Goal: Find specific page/section: Find specific page/section

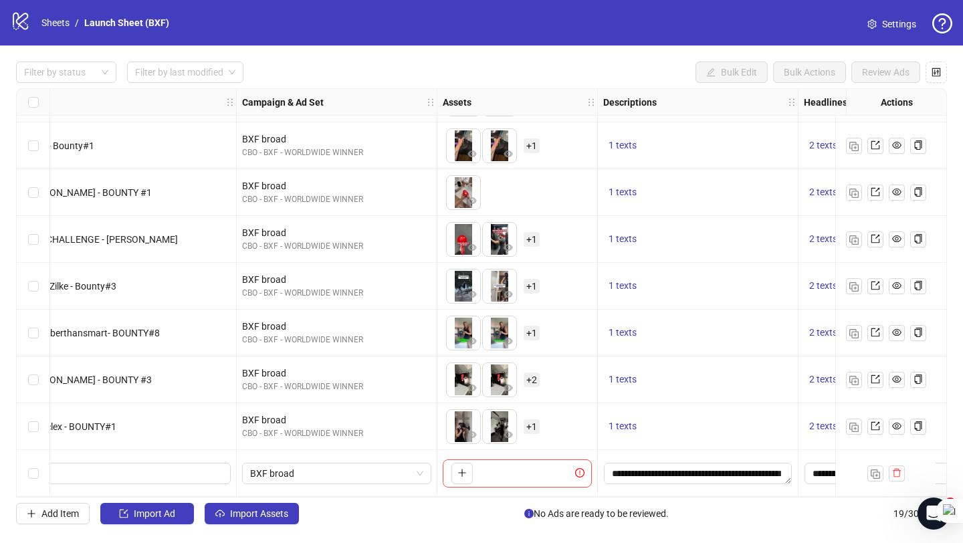
scroll to position [514, 158]
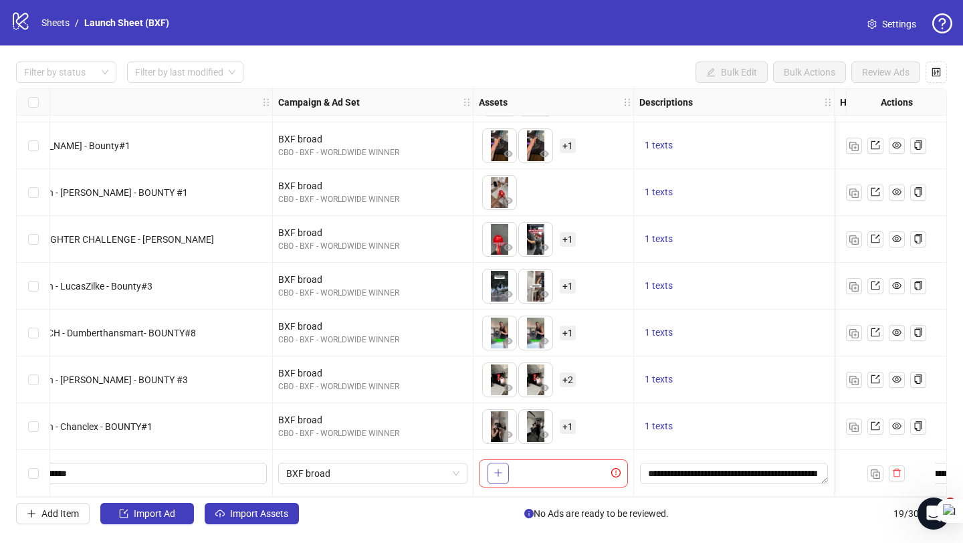
click at [495, 469] on icon "plus" at bounding box center [497, 472] width 9 height 9
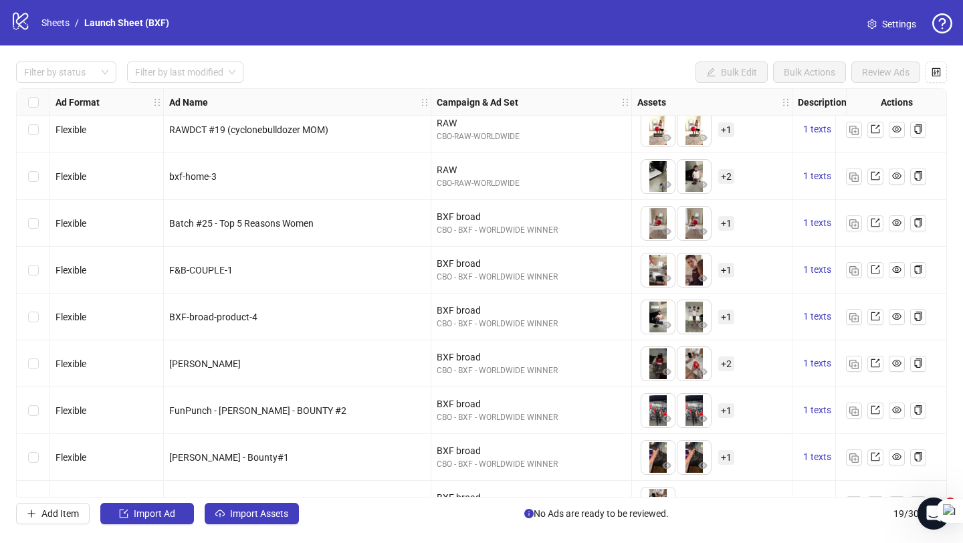
scroll to position [514, 0]
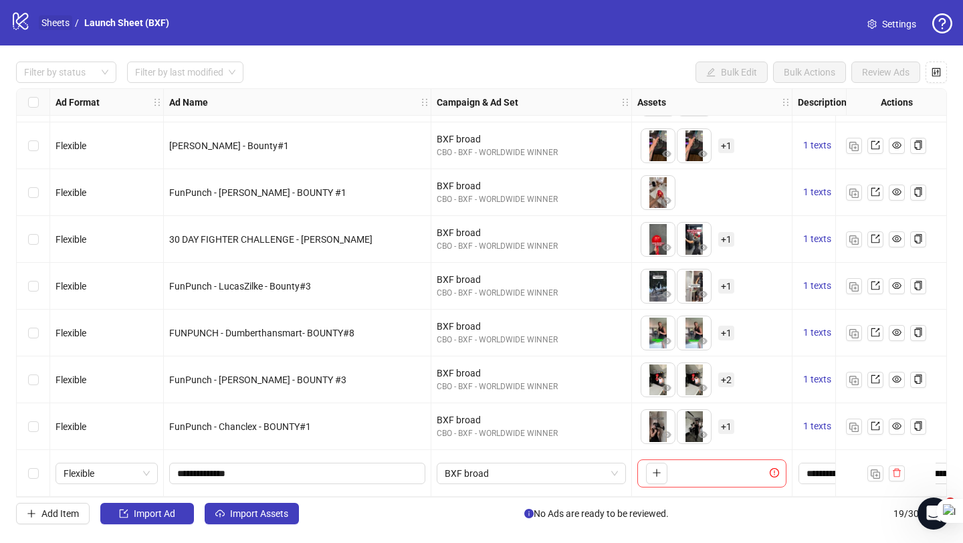
click at [64, 16] on link "Sheets" at bounding box center [55, 22] width 33 height 15
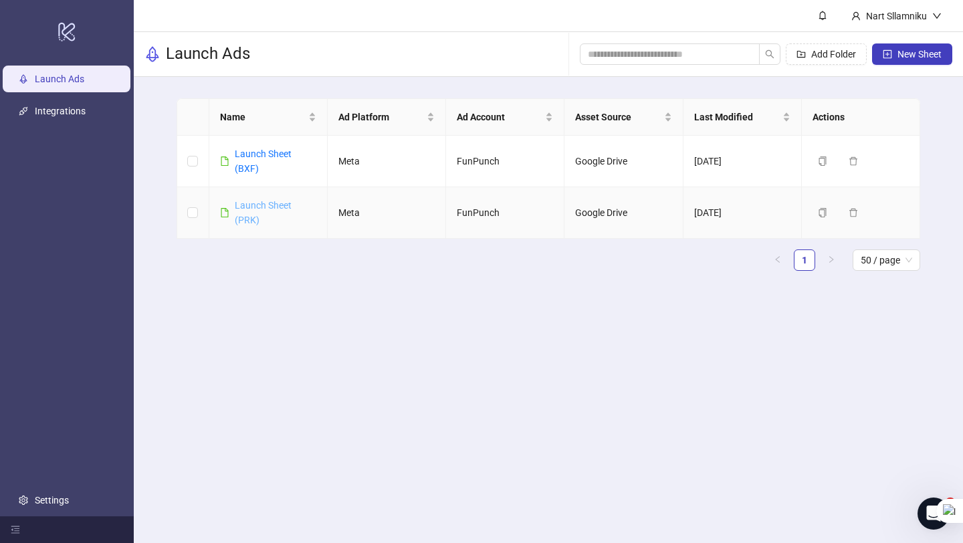
click at [261, 208] on link "Launch Sheet (PRK)" at bounding box center [263, 212] width 57 height 25
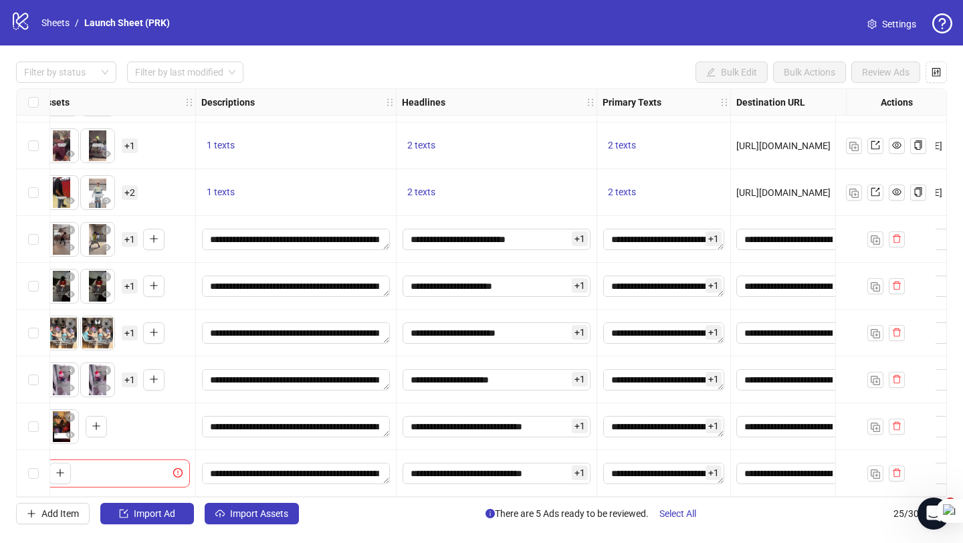
scroll to position [794, 0]
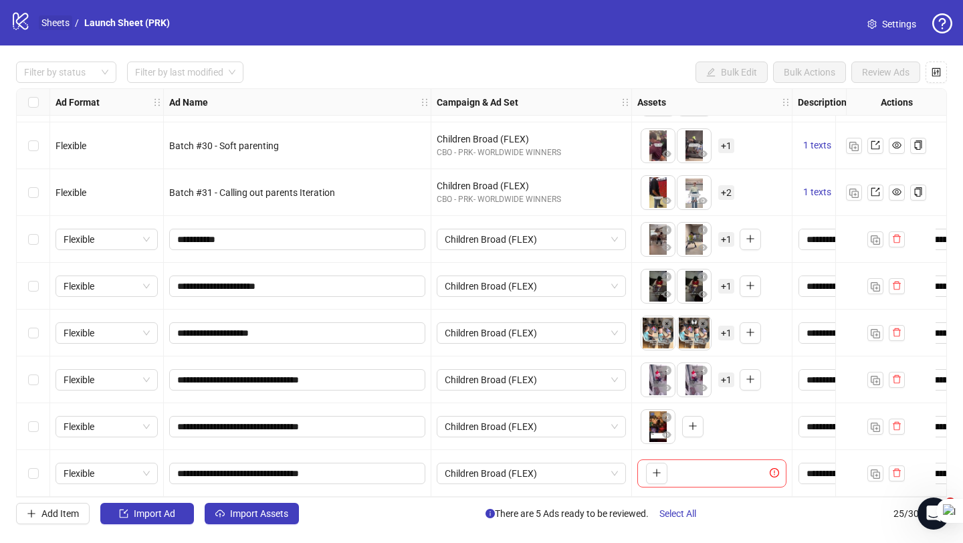
click at [49, 29] on link "Sheets" at bounding box center [55, 22] width 33 height 15
